Goal: Use online tool/utility: Utilize a website feature to perform a specific function

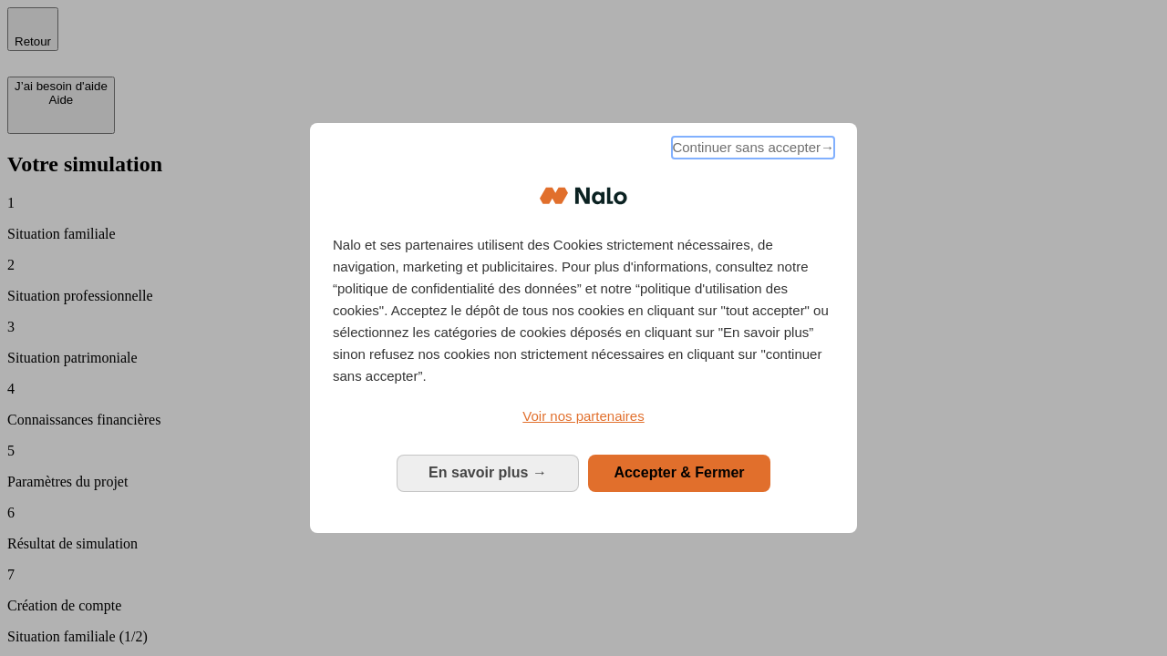
click at [751, 150] on span "Continuer sans accepter →" at bounding box center [753, 148] width 162 height 22
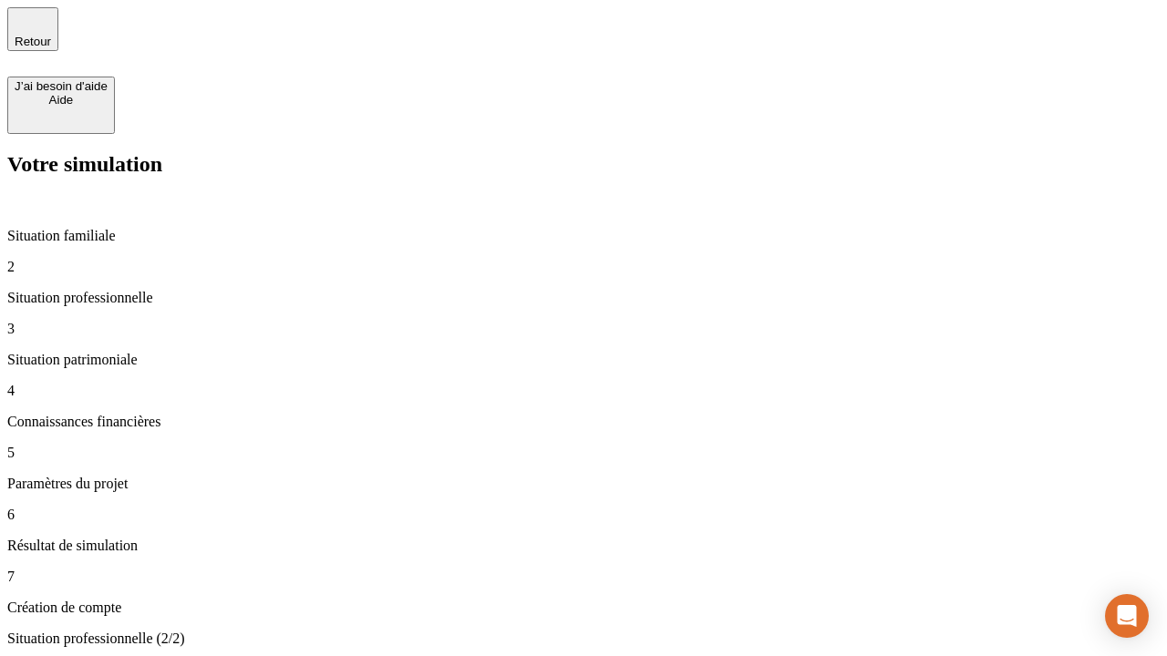
type input "30 000"
type input "1 000"
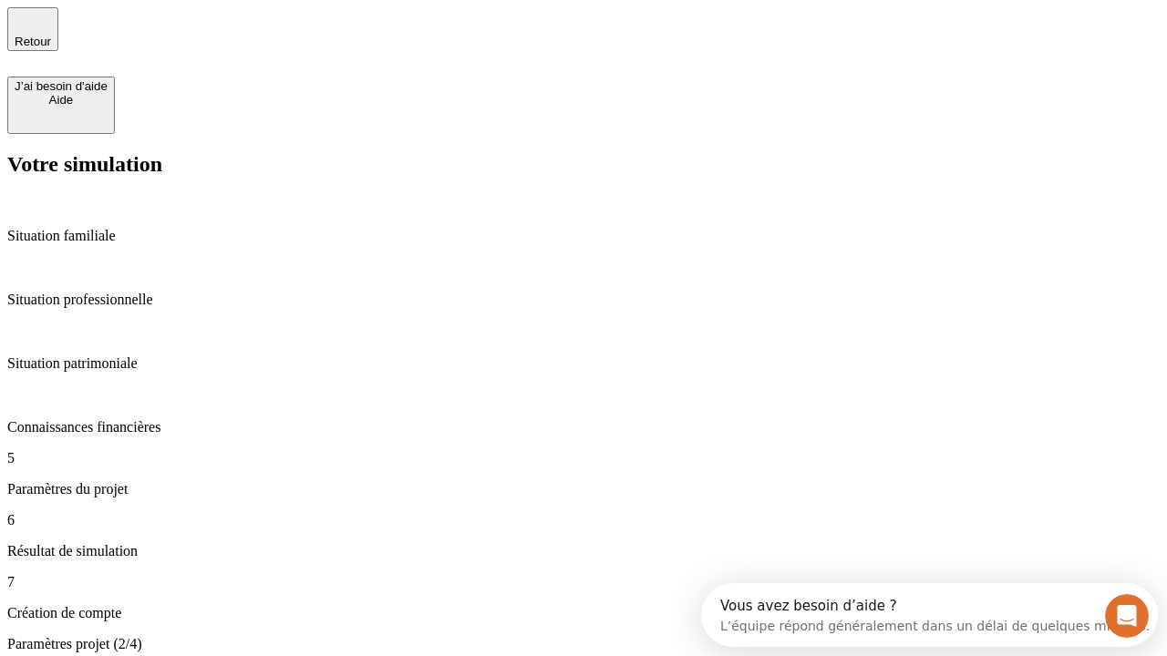
type input "40"
type input "64"
type input "200 000"
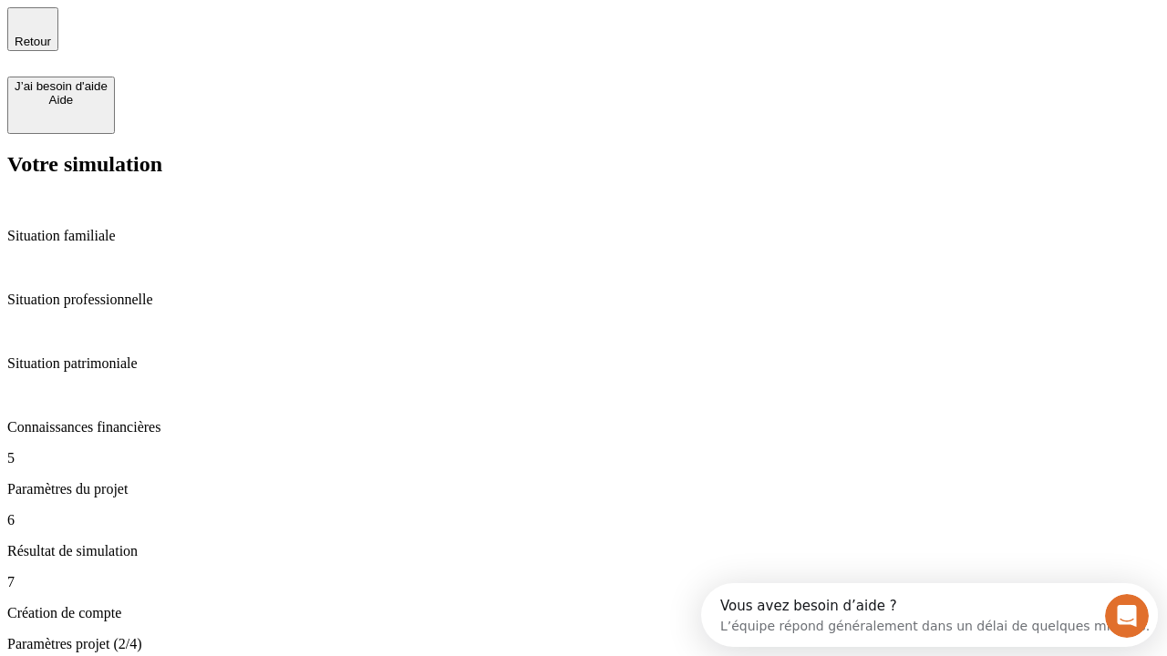
type input "640"
